Goal: Task Accomplishment & Management: Use online tool/utility

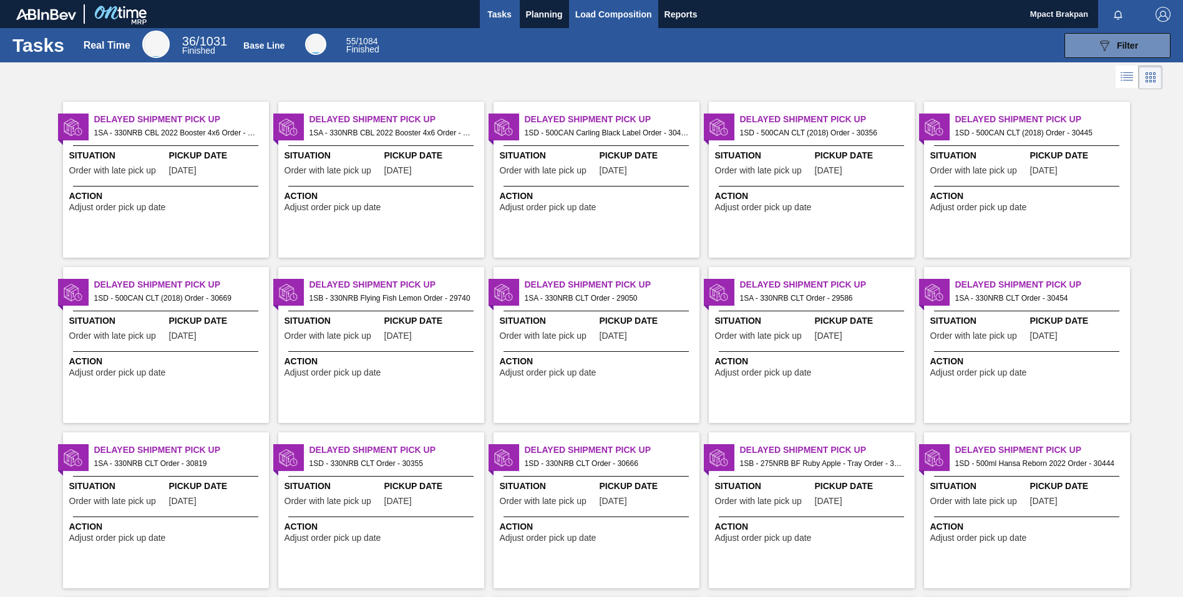
click at [607, 17] on span "Load Composition" at bounding box center [613, 14] width 77 height 15
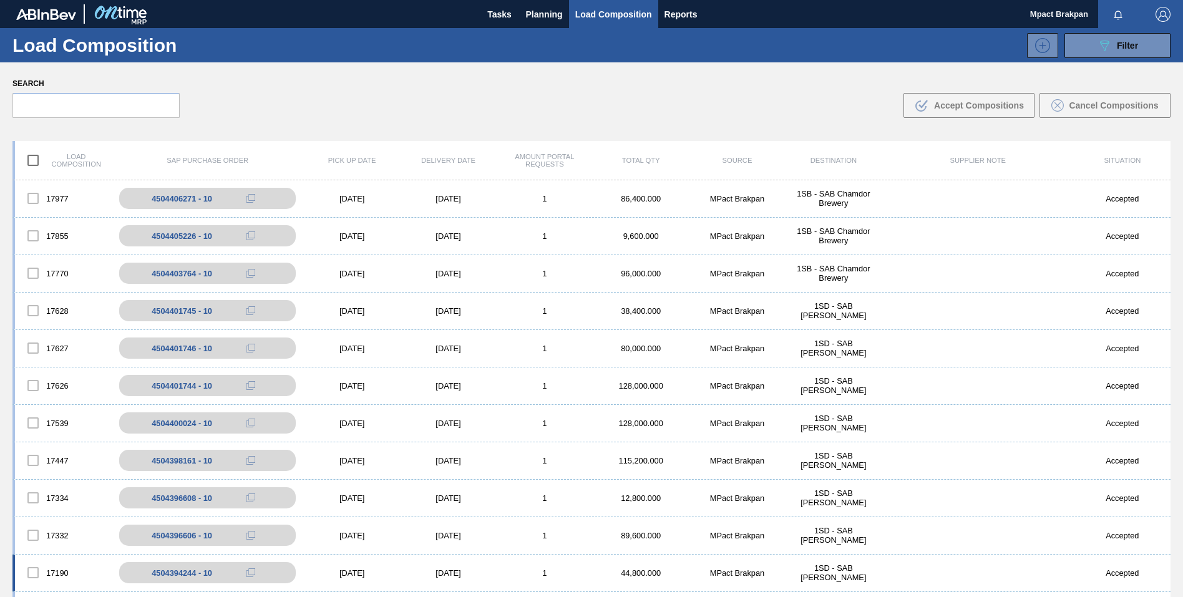
click at [1166, 589] on div "17190 4504394244 - 10 [DATE] [DATE] 1 44,800.000 MPact Brakpan 1SD - SAB Rossly…" at bounding box center [591, 572] width 1158 height 37
click at [1165, 589] on div "17190 4504394244 - 10 [DATE] [DATE] 1 44,800.000 MPact Brakpan 1SD - SAB Rossly…" at bounding box center [591, 572] width 1158 height 37
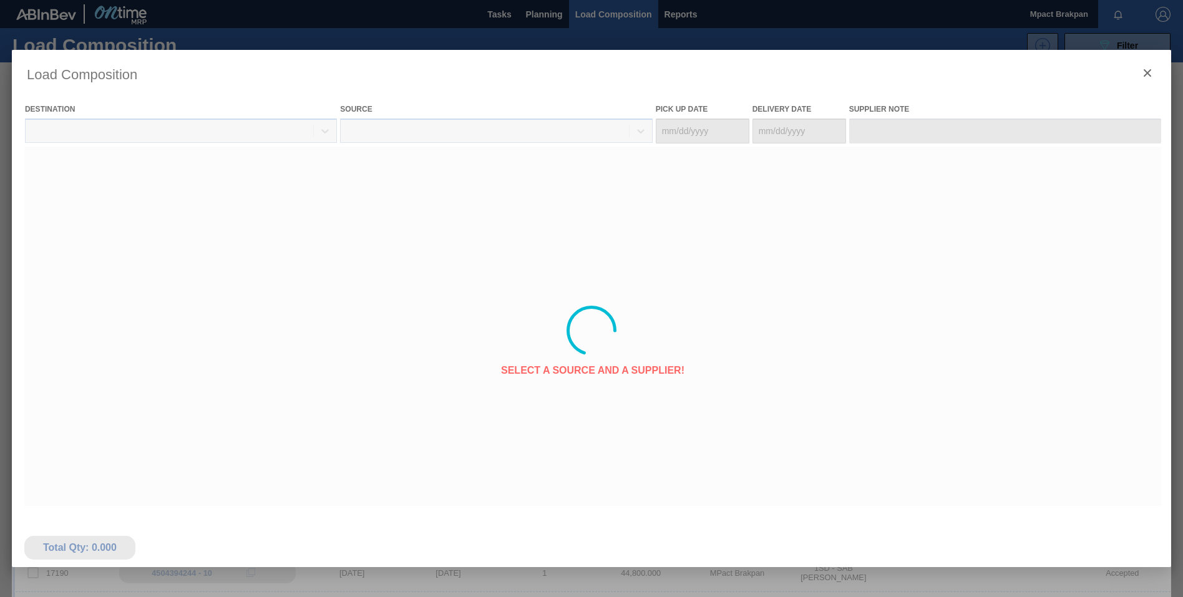
type Date "[DATE]"
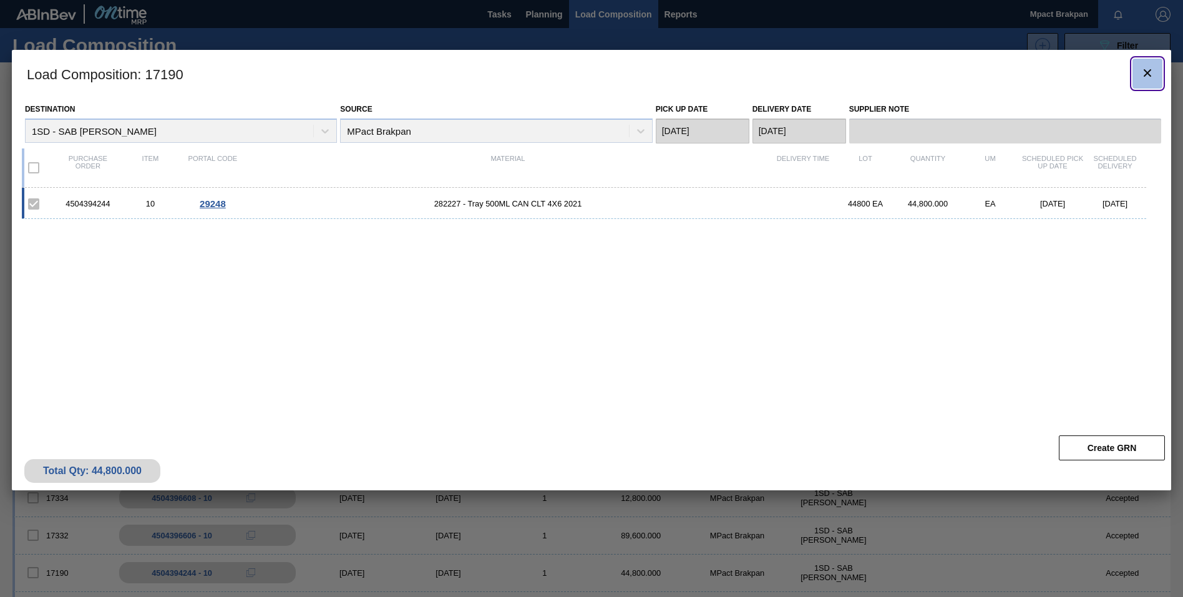
click at [1147, 74] on icon "botão de ícone" at bounding box center [1147, 72] width 15 height 15
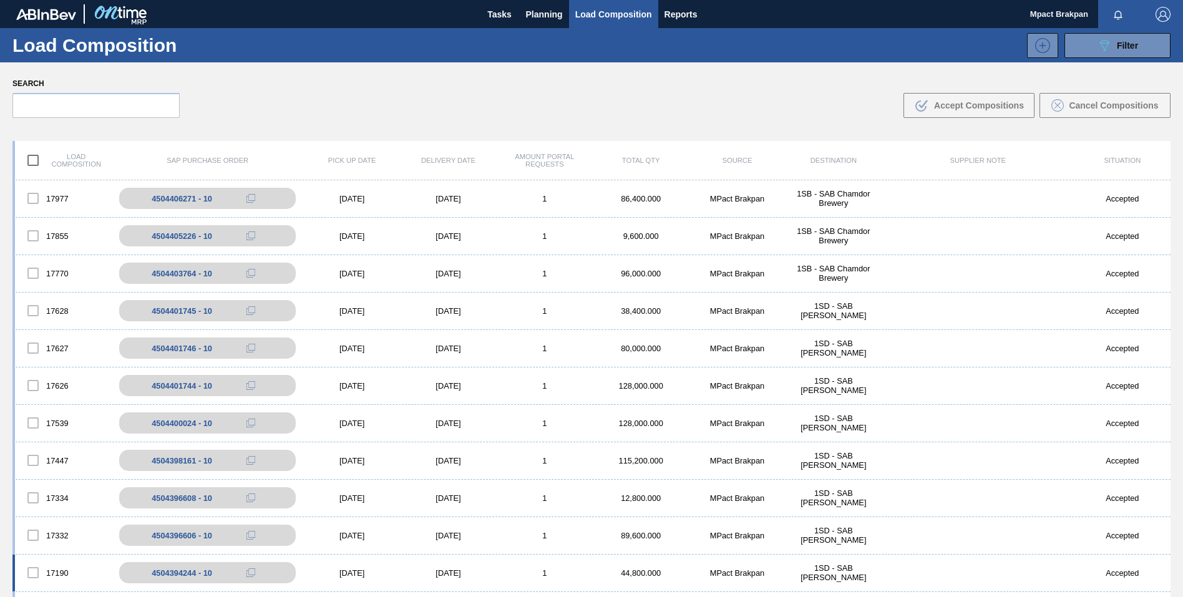
click at [1165, 579] on div "17190 4504394244 - 10 [DATE] [DATE] 1 44,800.000 MPact Brakpan 1SD - SAB Rossly…" at bounding box center [591, 572] width 1158 height 37
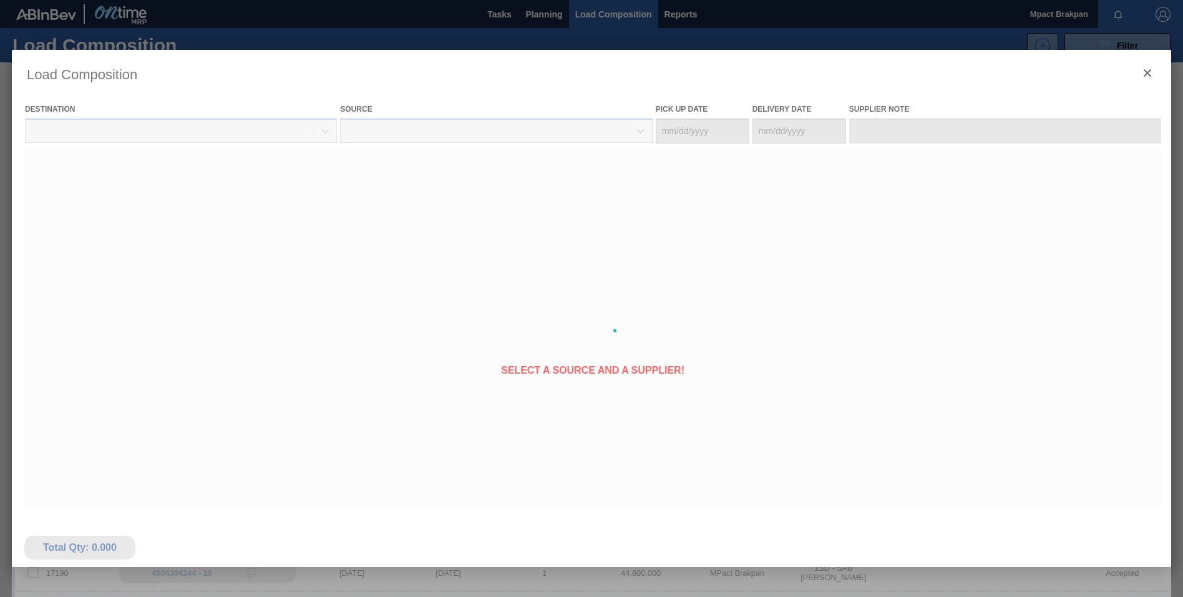
type Date "[DATE]"
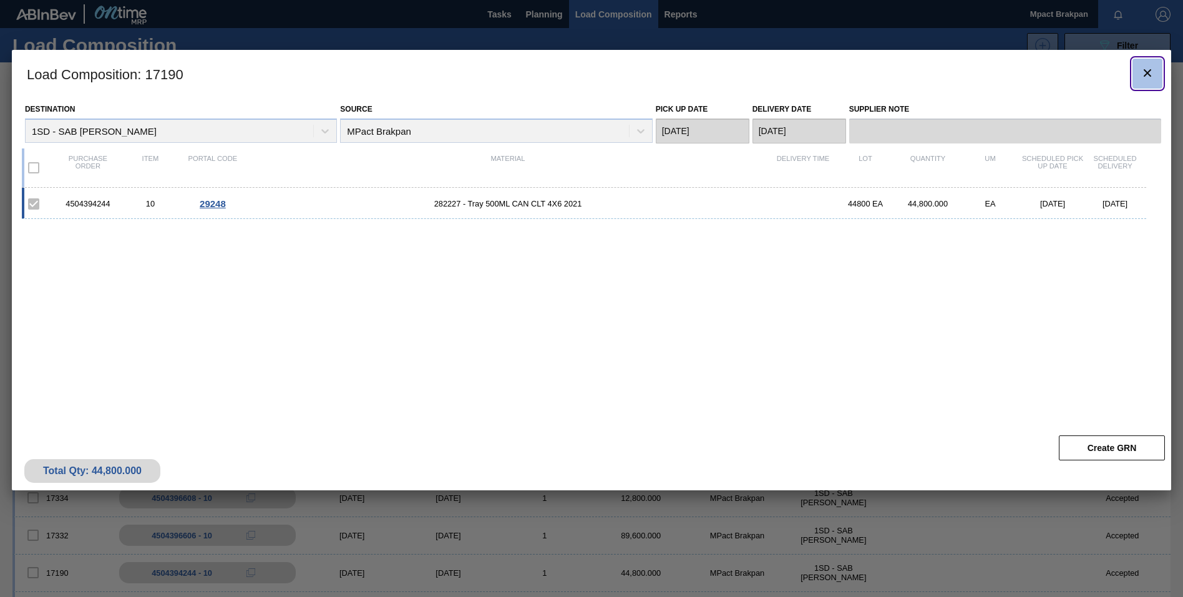
click at [1151, 74] on icon "botão de ícone" at bounding box center [1147, 72] width 15 height 15
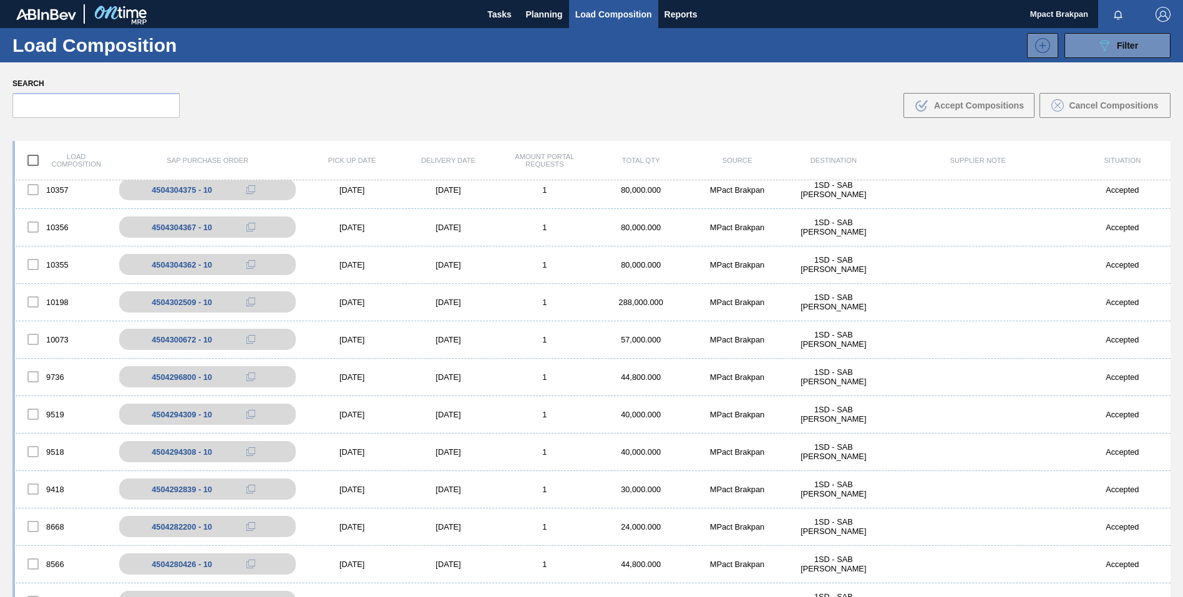
scroll to position [1247, 0]
